Goal: Navigation & Orientation: Find specific page/section

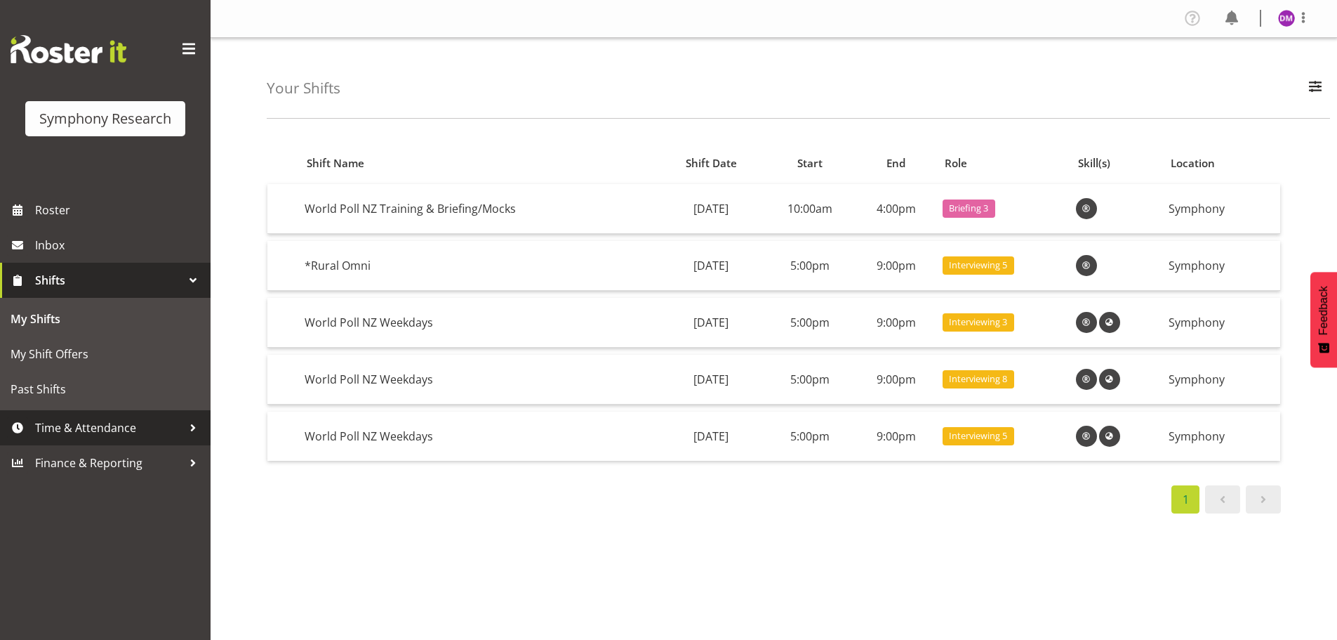
click at [132, 437] on span "Time & Attendance" at bounding box center [108, 427] width 147 height 21
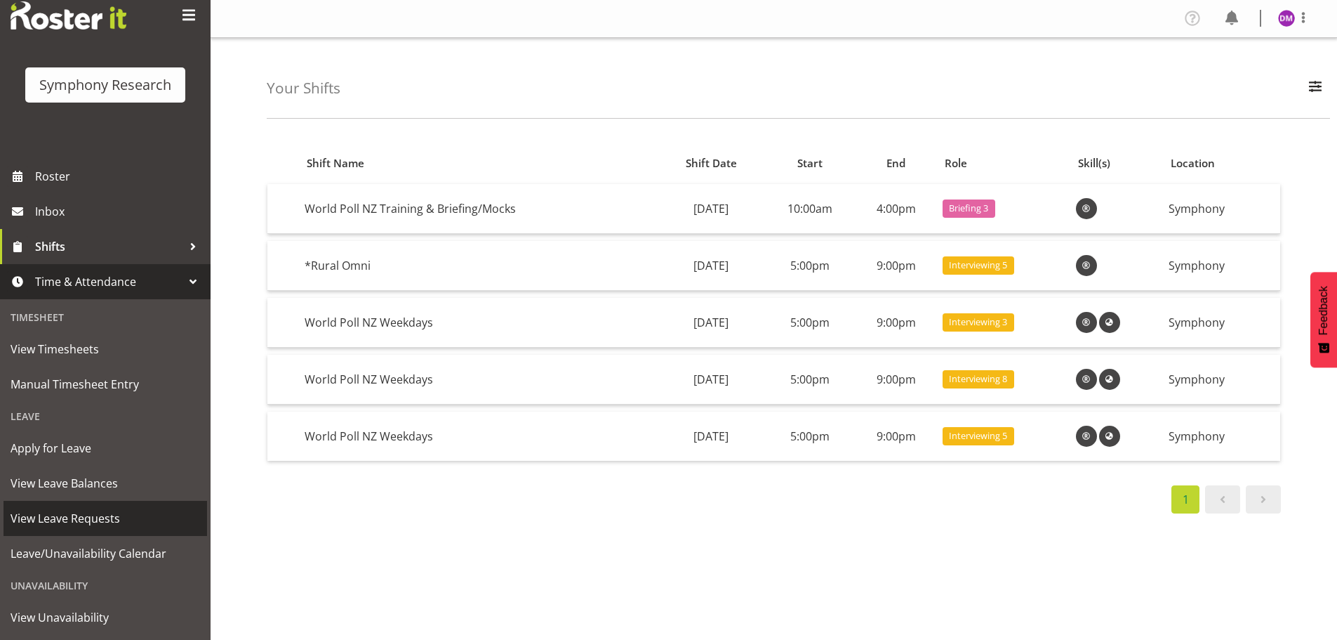
scroll to position [93, 0]
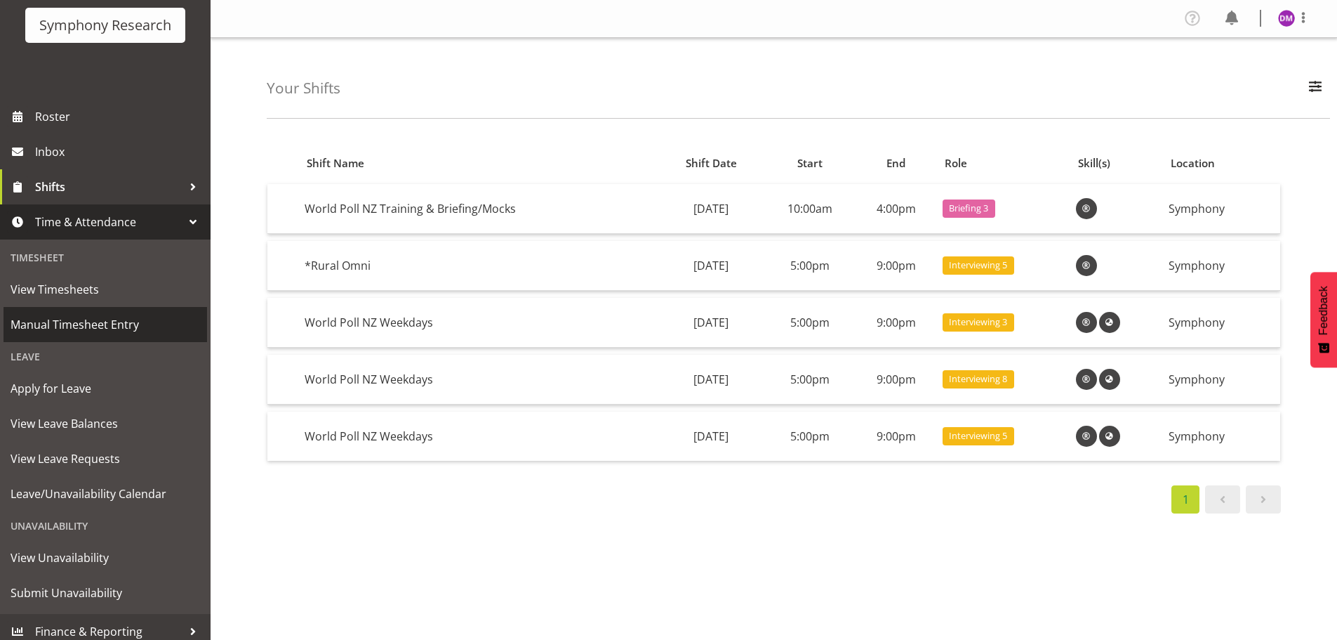
click at [61, 318] on span "Manual Timesheet Entry" at bounding box center [106, 324] width 190 height 21
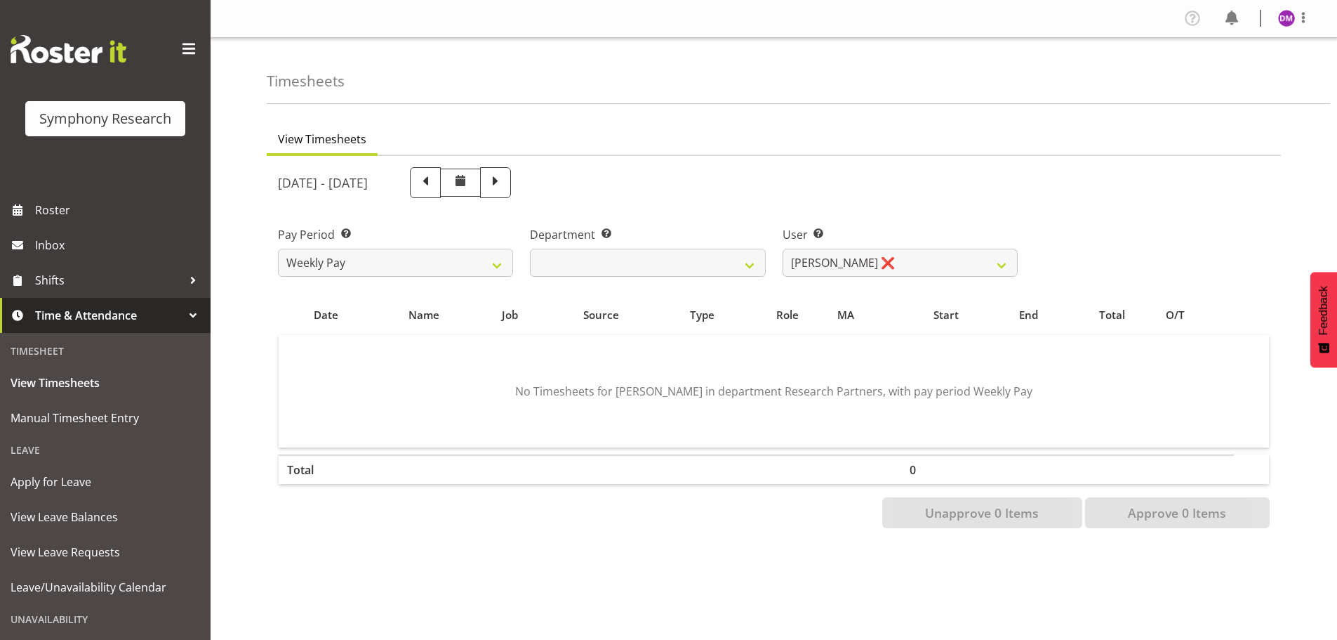
click at [505, 179] on span at bounding box center [496, 181] width 18 height 18
select select
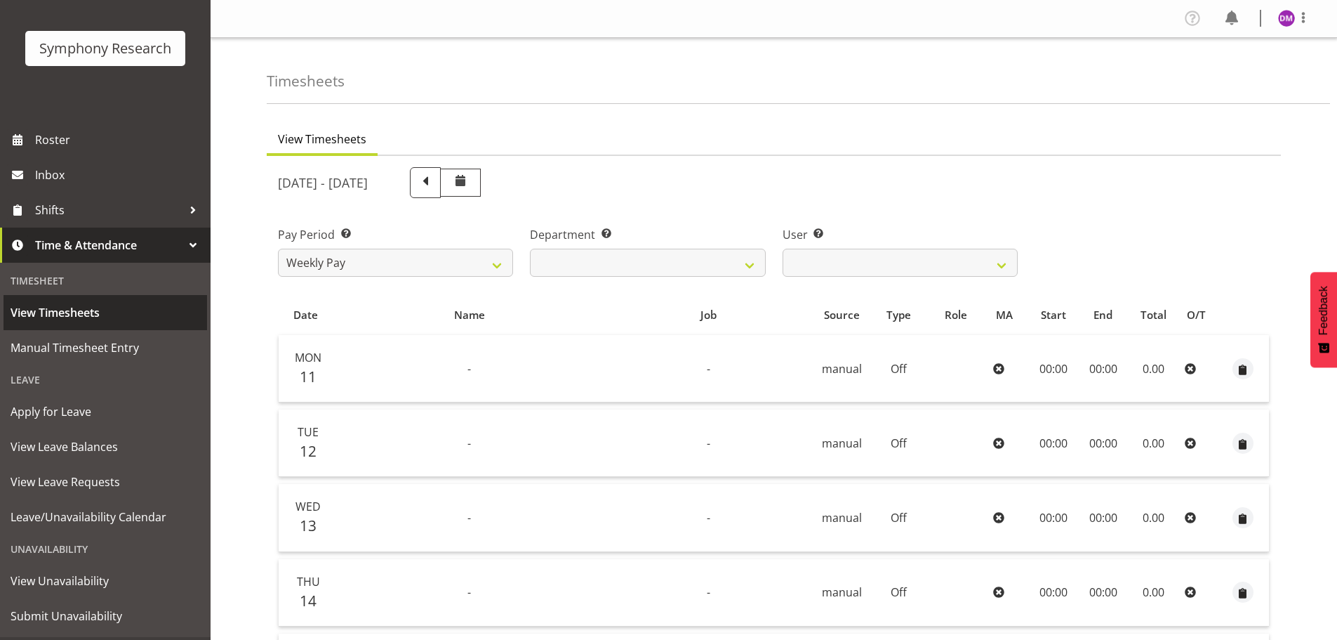
scroll to position [102, 0]
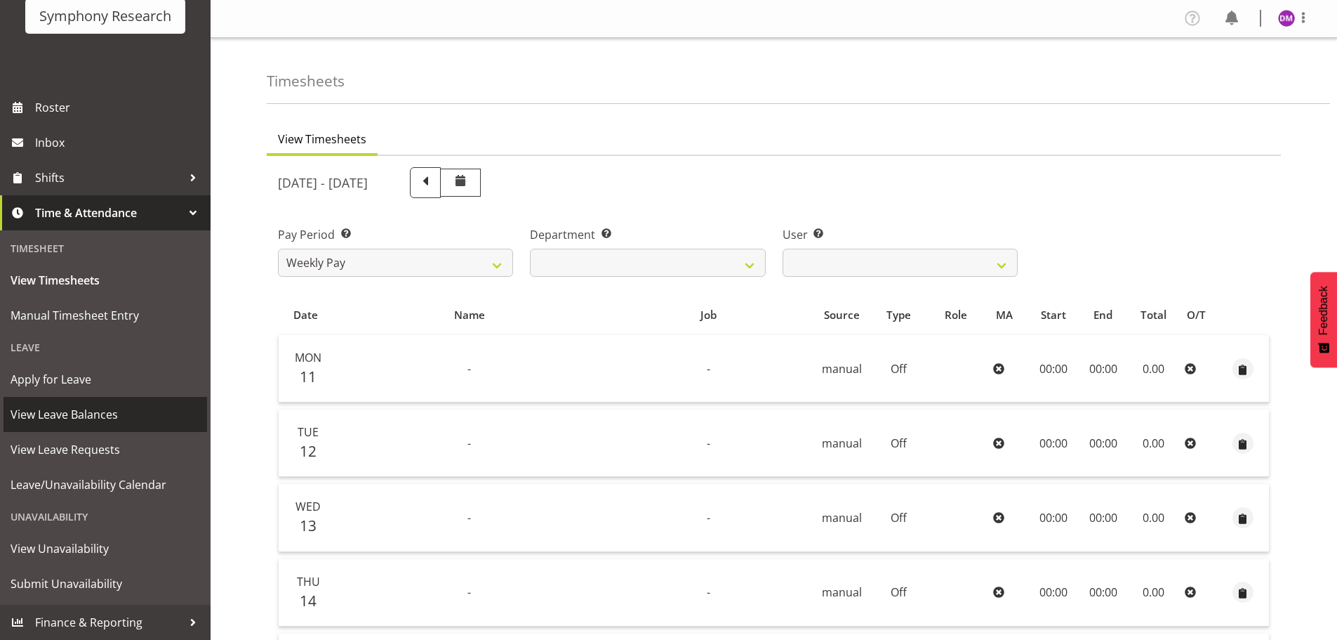
click at [77, 419] on span "View Leave Balances" at bounding box center [106, 414] width 190 height 21
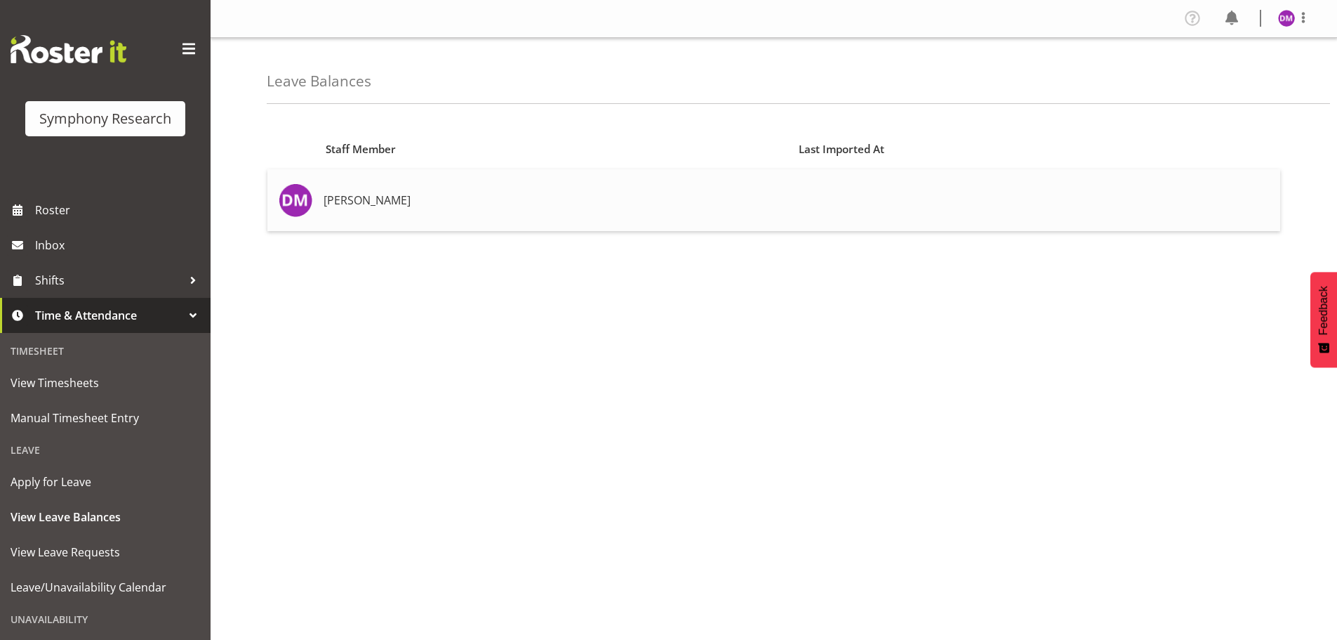
click at [501, 204] on td "[PERSON_NAME]" at bounding box center [554, 200] width 473 height 62
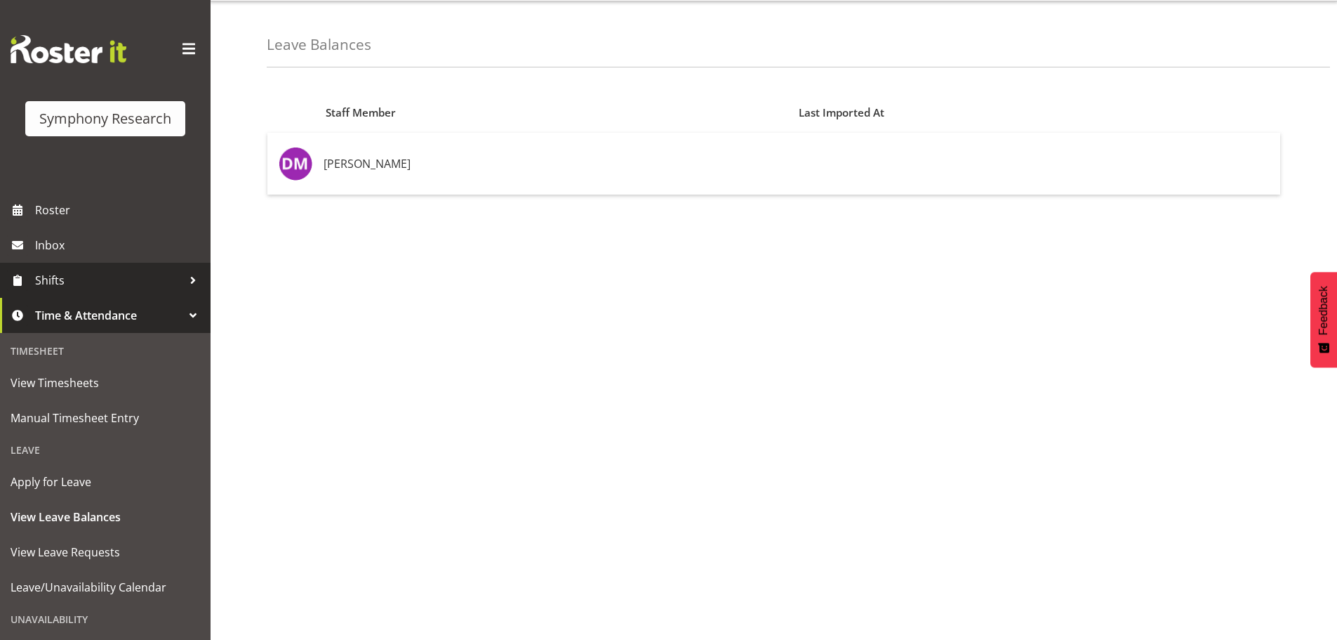
click at [74, 278] on span "Shifts" at bounding box center [108, 280] width 147 height 21
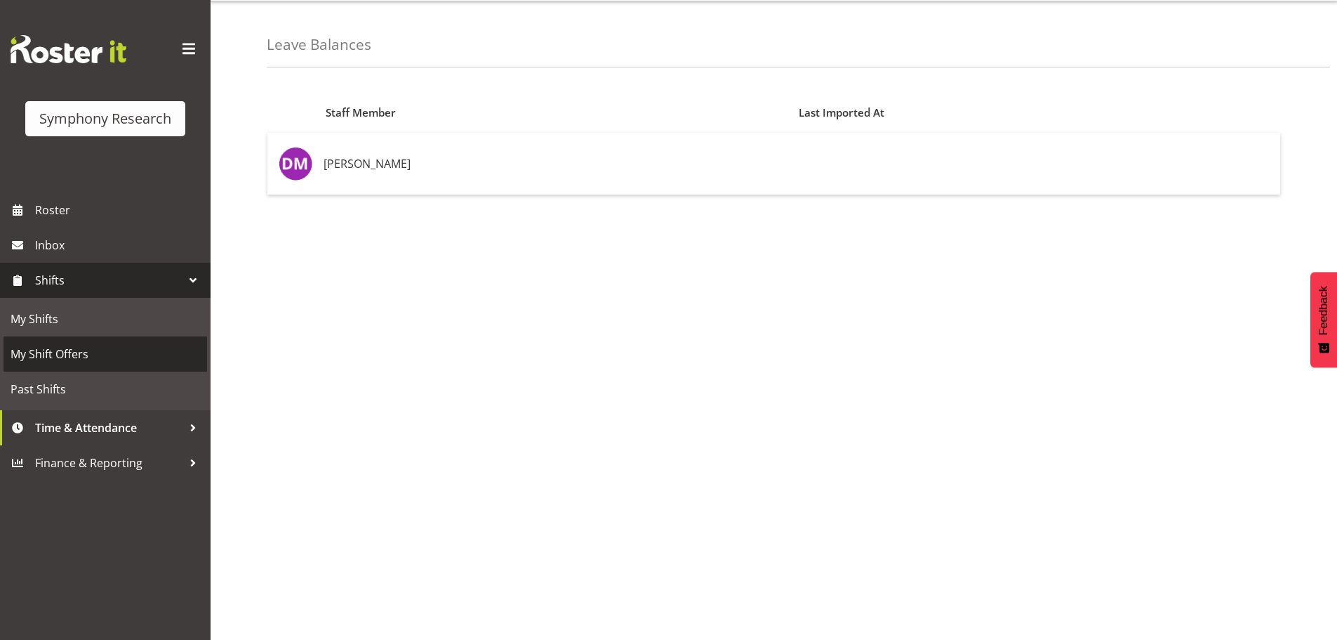
click at [76, 350] on span "My Shift Offers" at bounding box center [106, 353] width 190 height 21
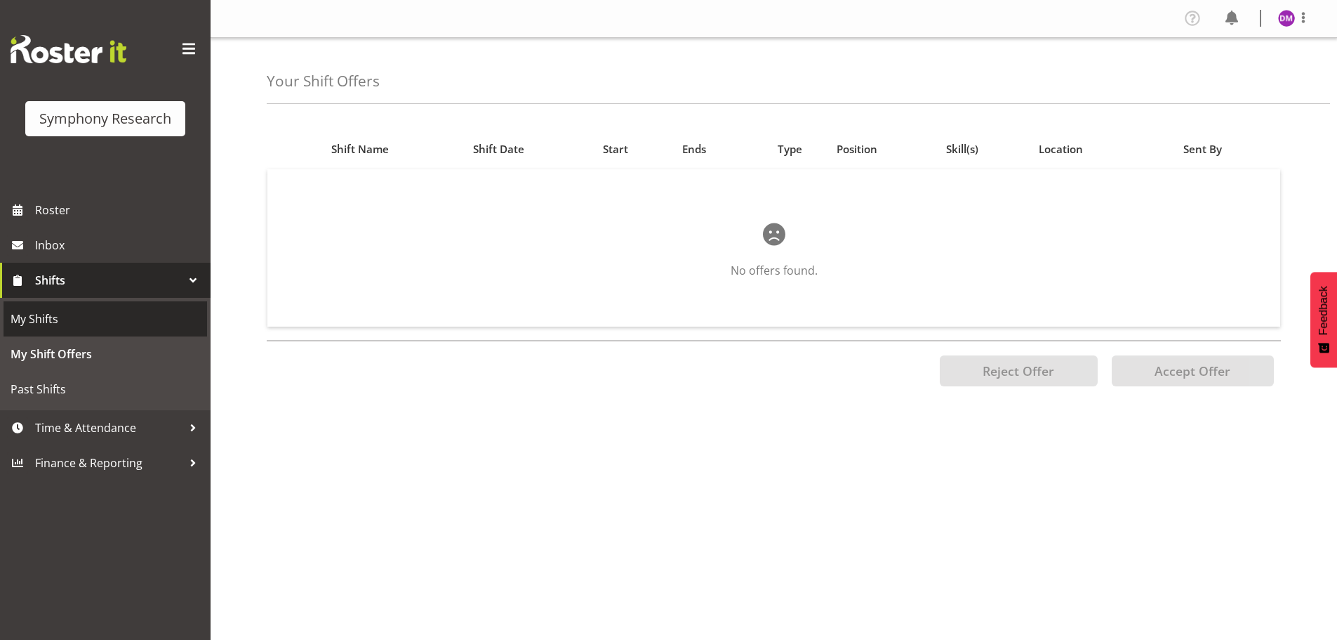
click at [60, 319] on span "My Shifts" at bounding box center [106, 318] width 190 height 21
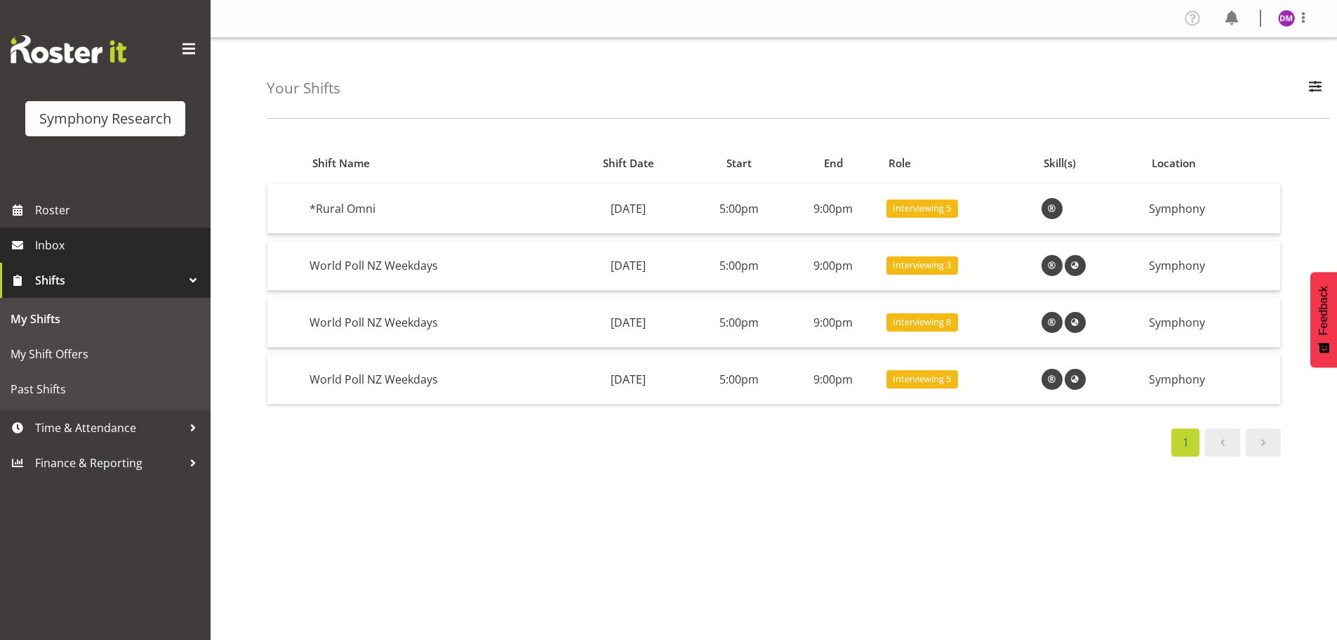
click at [88, 242] on span "Inbox" at bounding box center [119, 244] width 168 height 21
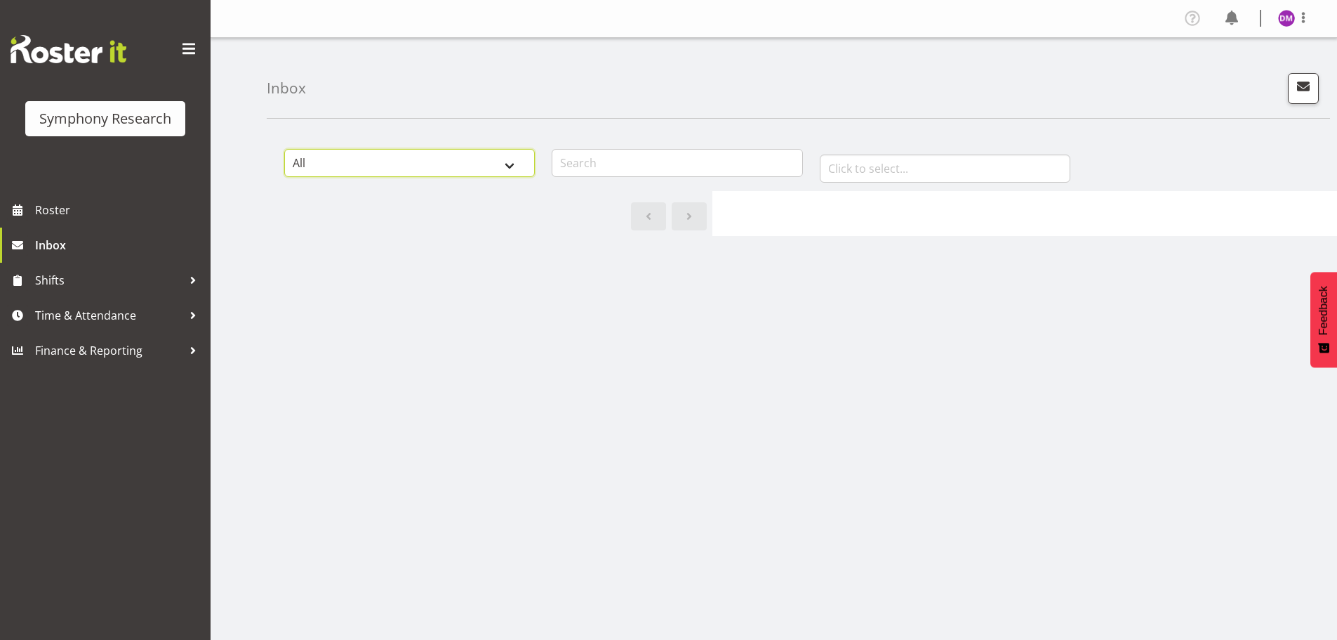
click at [508, 173] on select "All General Shift Offers Shift Swap Offers Leave Requests" at bounding box center [409, 163] width 251 height 28
click at [284, 149] on select "All General Shift Offers Shift Swap Offers Leave Requests" at bounding box center [409, 163] width 251 height 28
click at [506, 164] on select "All General Shift Offers Shift Swap Offers Leave Requests" at bounding box center [409, 163] width 251 height 28
click at [284, 149] on select "All General Shift Offers Shift Swap Offers Leave Requests" at bounding box center [409, 163] width 251 height 28
drag, startPoint x: 508, startPoint y: 168, endPoint x: 500, endPoint y: 176, distance: 11.9
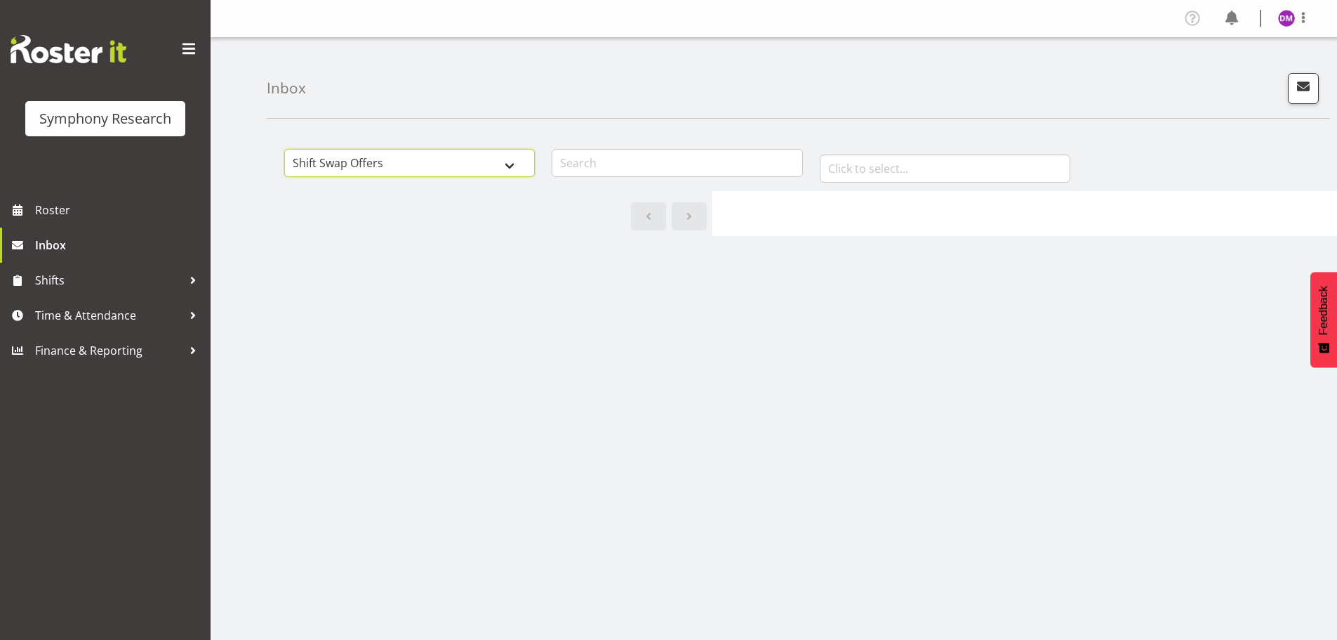
click at [508, 170] on select "All General Shift Offers Shift Swap Offers Leave Requests" at bounding box center [409, 163] width 251 height 28
click at [284, 149] on select "All General Shift Offers Shift Swap Offers Leave Requests" at bounding box center [409, 163] width 251 height 28
click at [505, 168] on select "All General Shift Offers Shift Swap Offers Leave Requests" at bounding box center [409, 163] width 251 height 28
select select "general"
click at [284, 149] on select "All General Shift Offers Shift Swap Offers Leave Requests" at bounding box center [409, 163] width 251 height 28
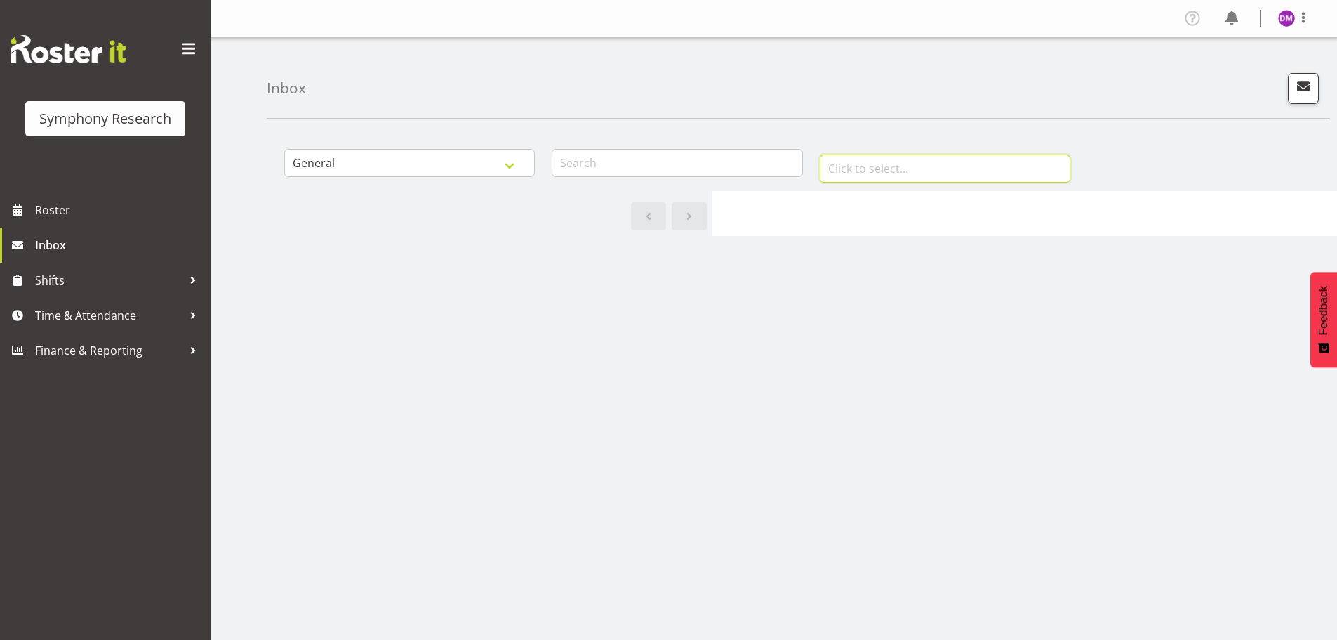
drag, startPoint x: 941, startPoint y: 157, endPoint x: 818, endPoint y: 183, distance: 125.4
click at [940, 157] on input "text" at bounding box center [945, 168] width 251 height 28
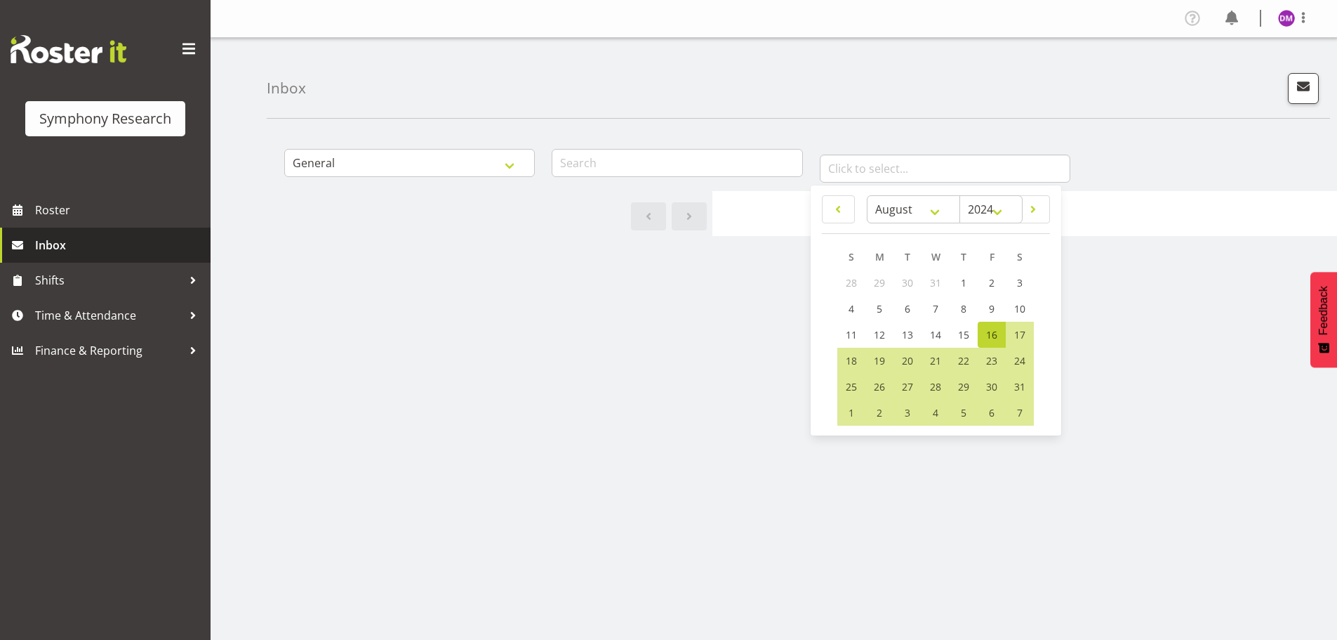
click at [91, 249] on span "Inbox" at bounding box center [119, 244] width 168 height 21
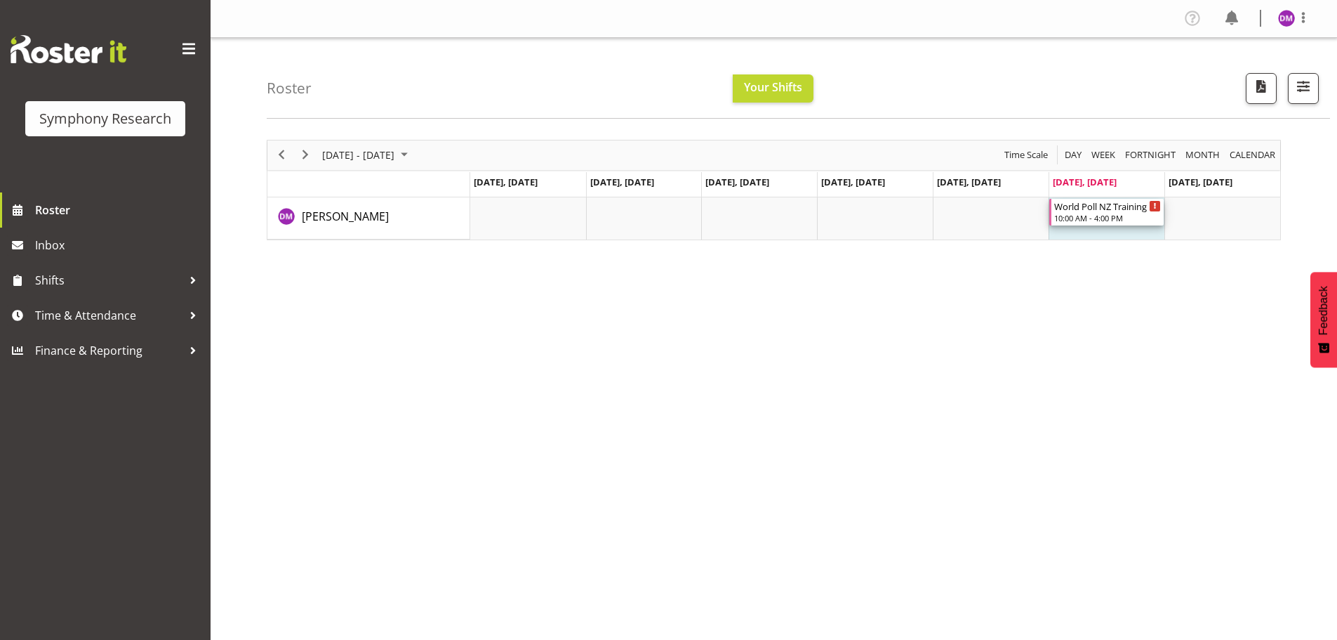
click at [1094, 216] on div "10:00 AM - 4:00 PM" at bounding box center [1107, 217] width 107 height 11
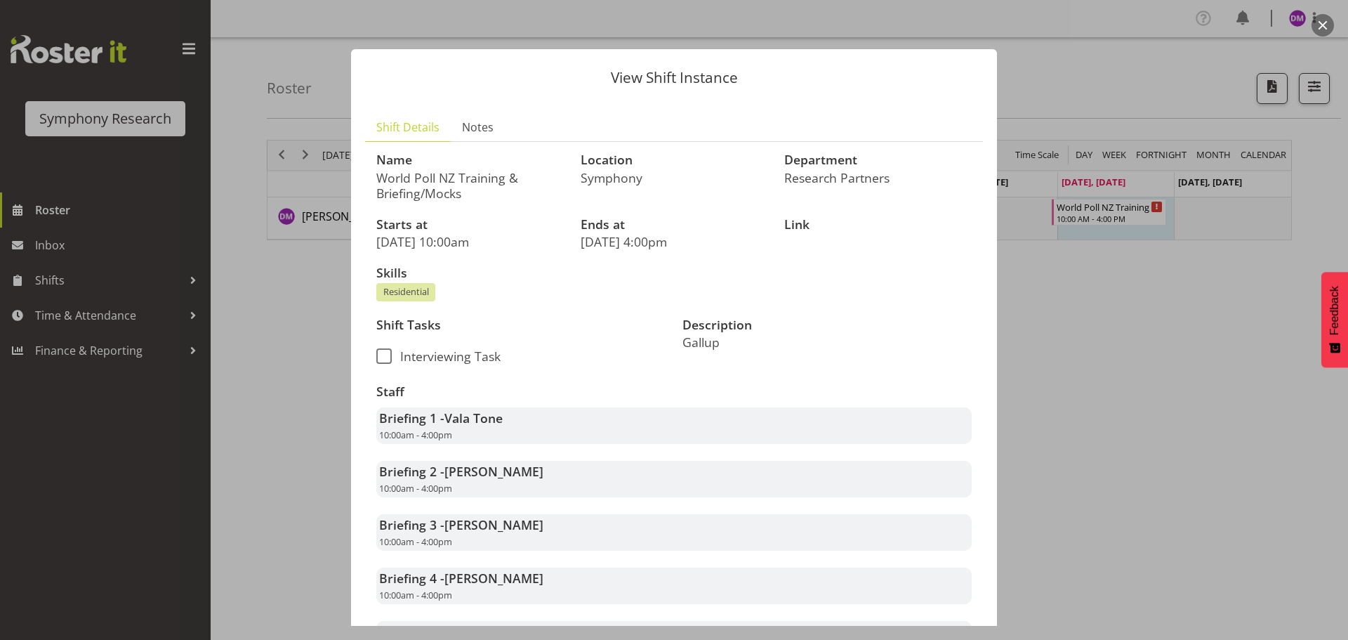
click at [1162, 461] on div at bounding box center [674, 320] width 1348 height 640
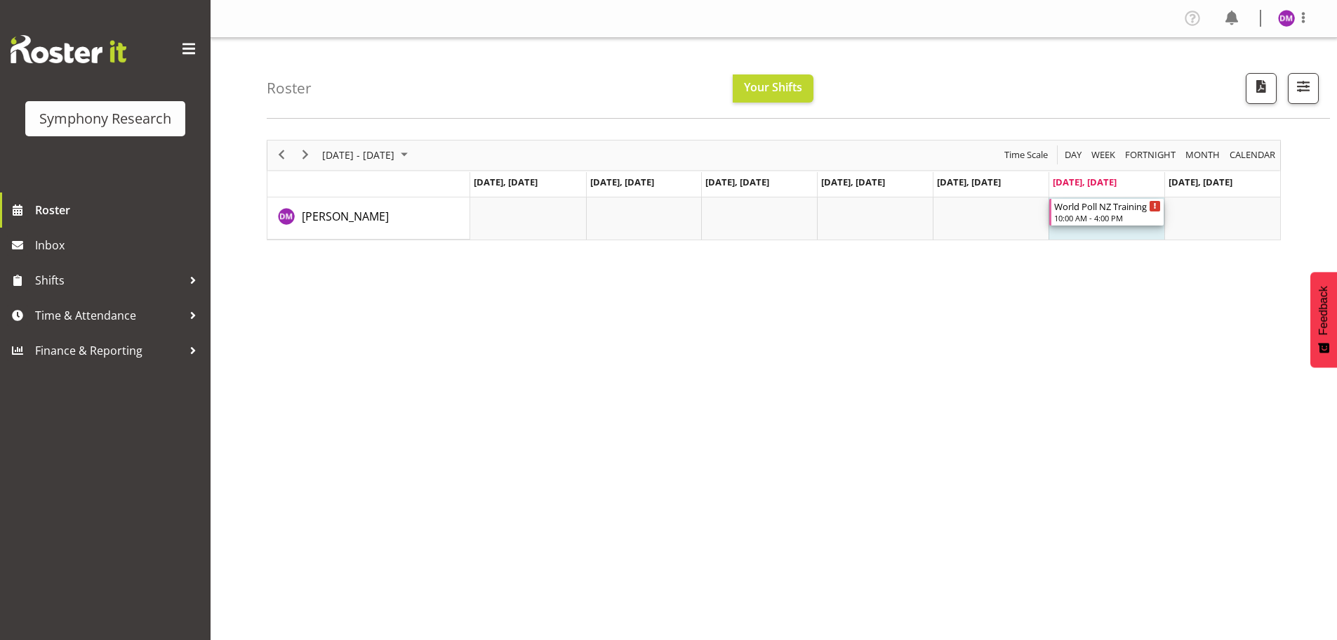
click at [1105, 211] on div "World Poll NZ Training & Briefing/Mocks" at bounding box center [1107, 206] width 107 height 14
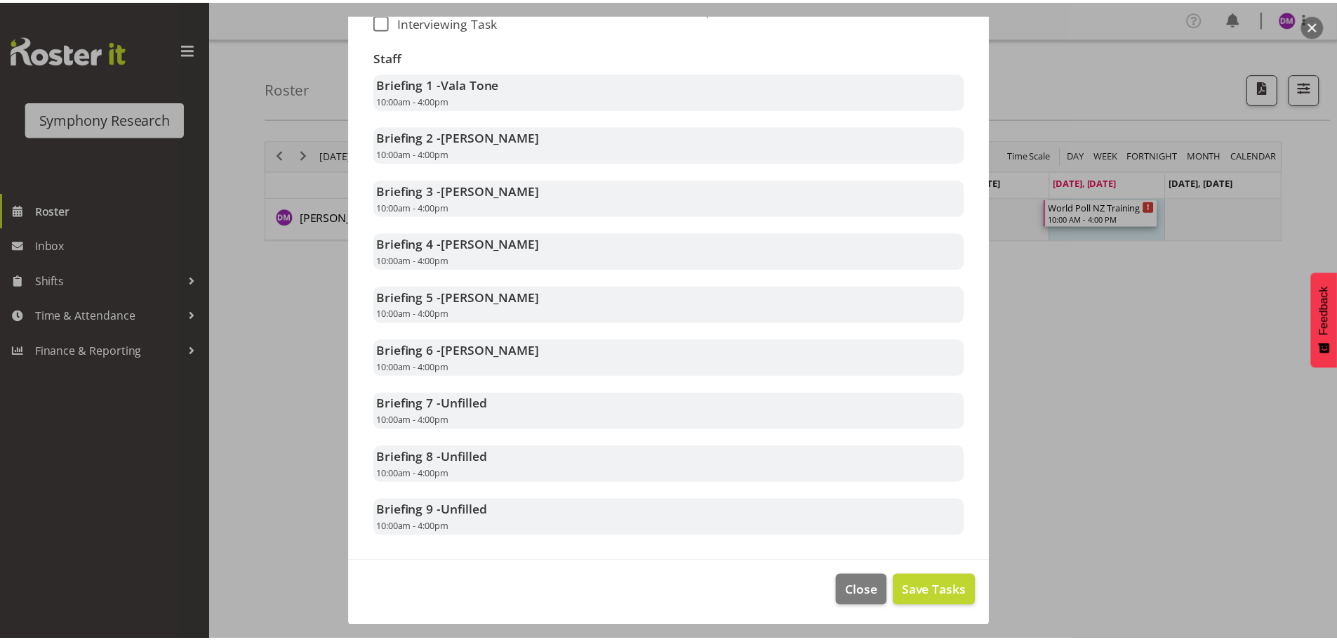
scroll to position [336, 0]
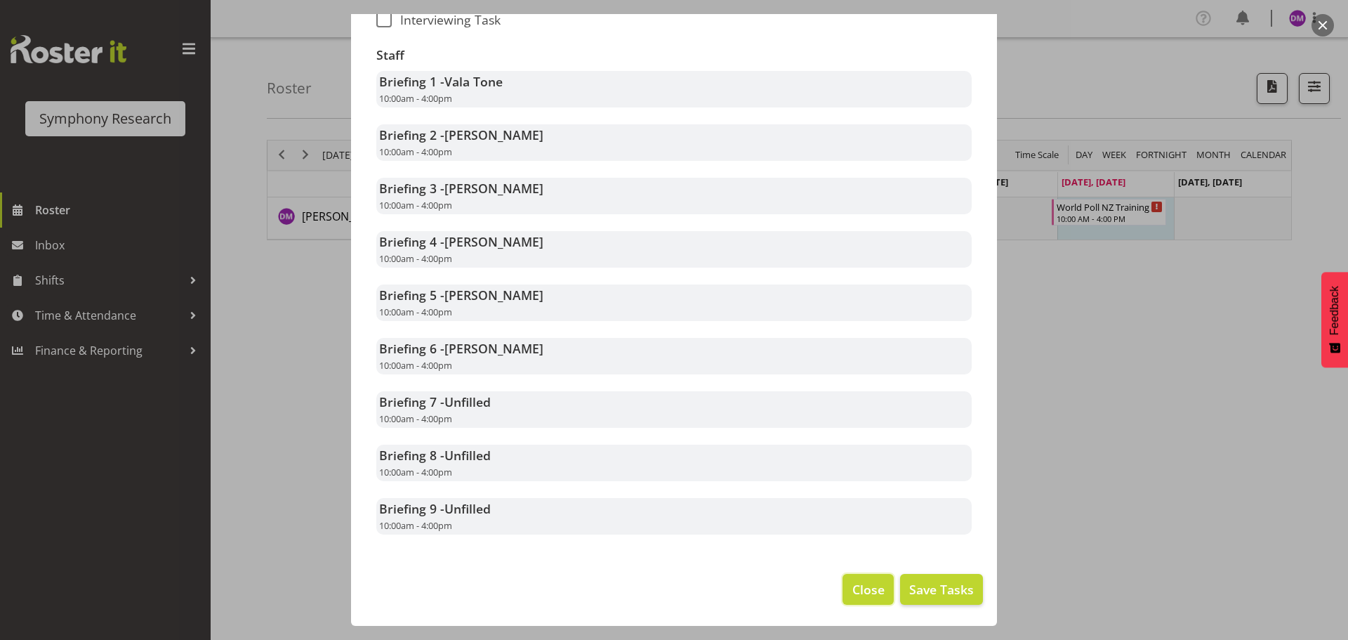
click at [852, 583] on span "Close" at bounding box center [868, 589] width 32 height 18
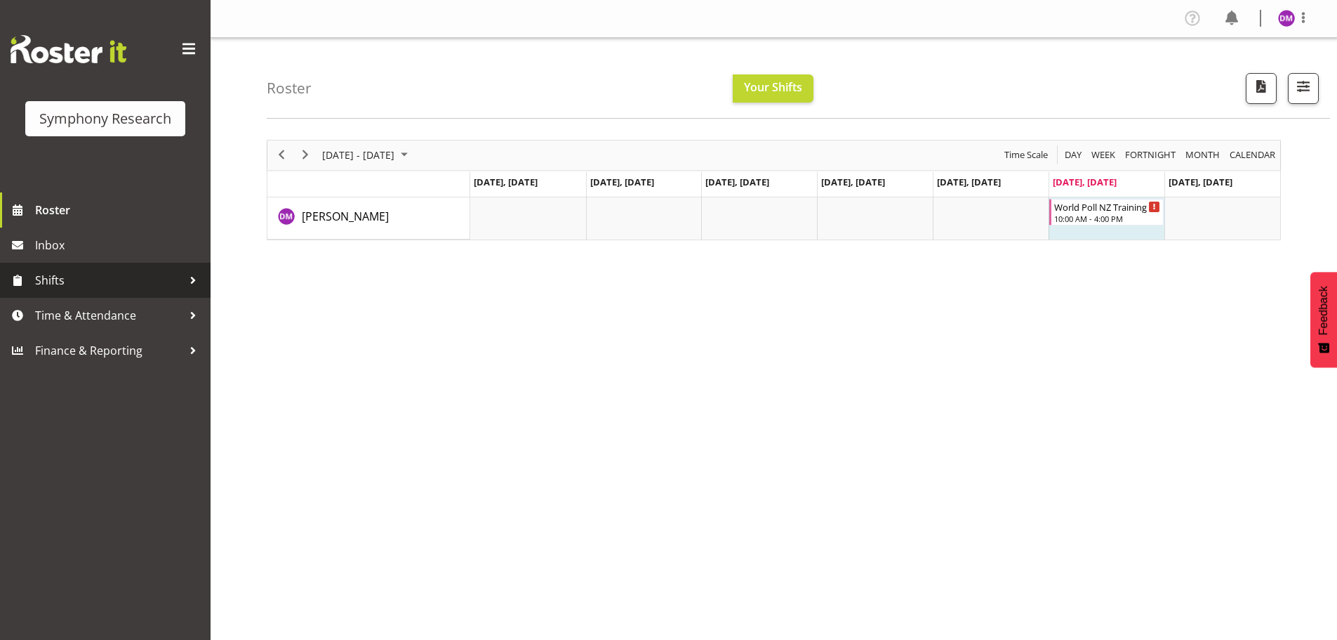
click at [95, 279] on span "Shifts" at bounding box center [108, 280] width 147 height 21
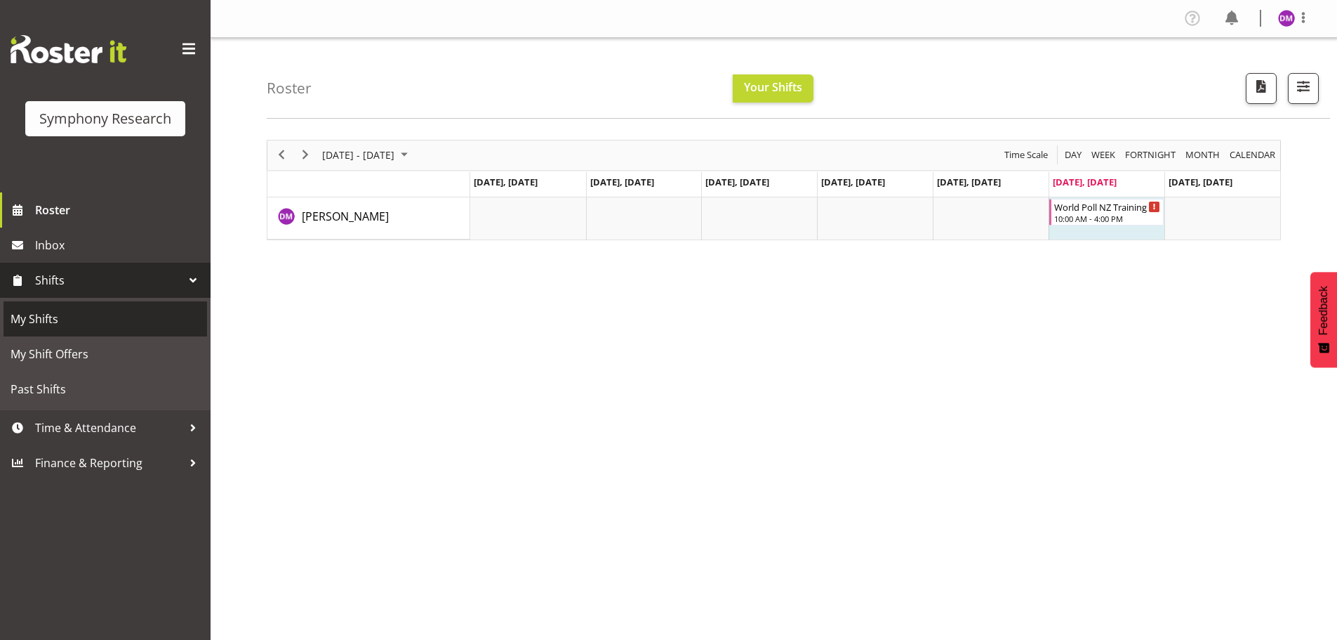
click at [123, 323] on span "My Shifts" at bounding box center [106, 318] width 190 height 21
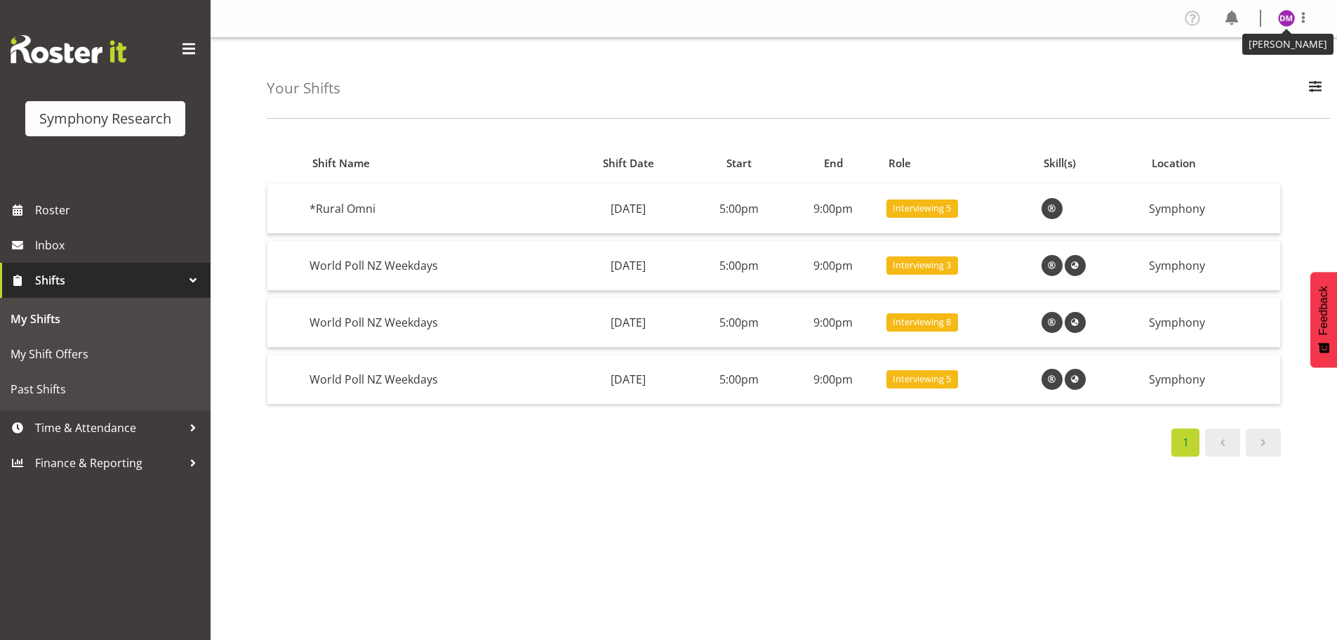
click at [1292, 13] on img at bounding box center [1286, 18] width 17 height 17
click at [1229, 75] on link "Log Out" at bounding box center [1244, 73] width 135 height 25
